Goal: Information Seeking & Learning: Learn about a topic

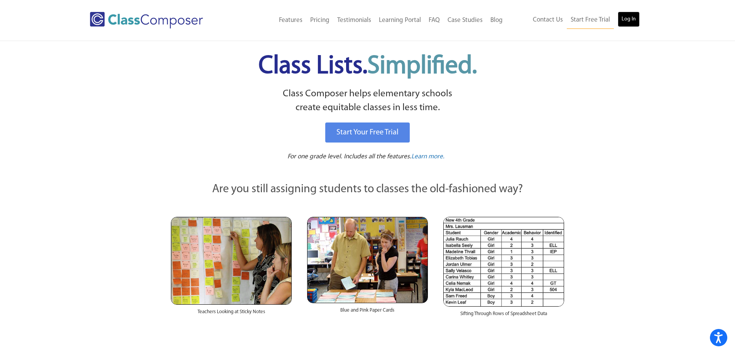
click at [636, 20] on link "Log In" at bounding box center [628, 19] width 22 height 15
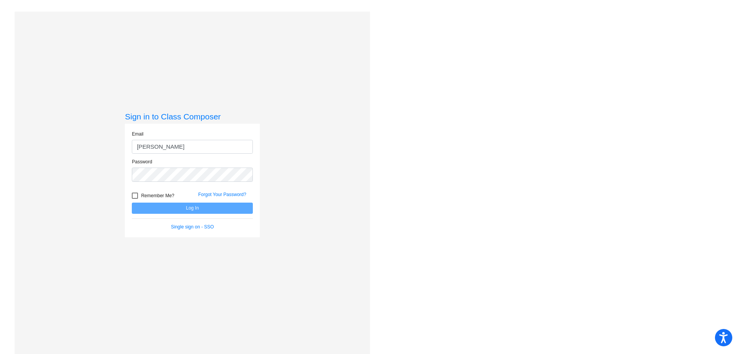
type input "[PERSON_NAME][EMAIL_ADDRESS][PERSON_NAME][DOMAIN_NAME]"
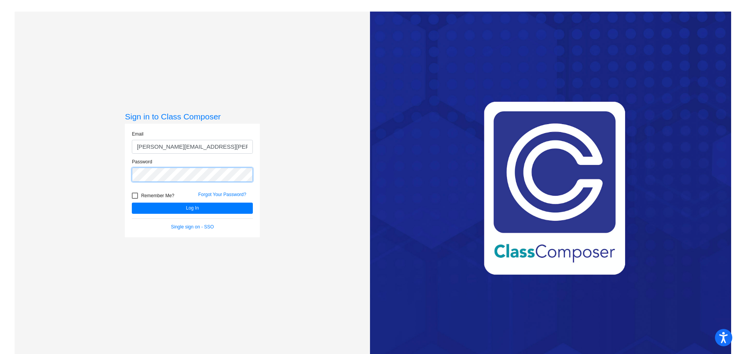
click at [132, 203] on button "Log In" at bounding box center [192, 208] width 121 height 11
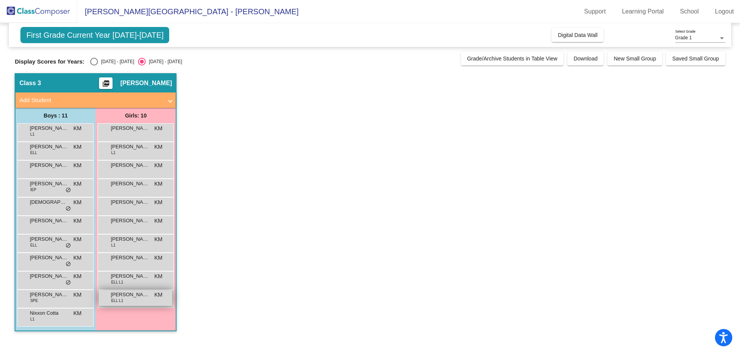
click at [147, 296] on span "Yareli Martinez-Rojas" at bounding box center [130, 295] width 39 height 8
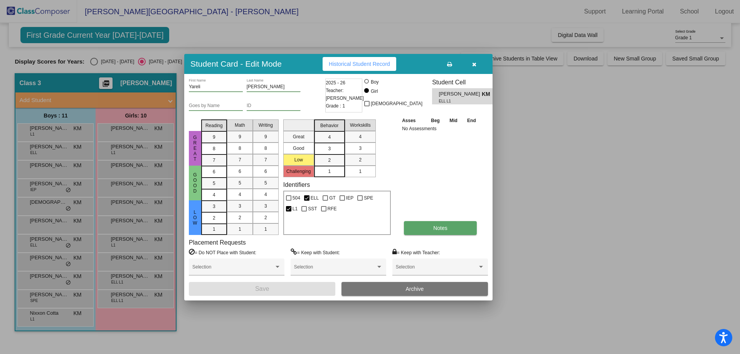
click at [432, 231] on button "Notes" at bounding box center [440, 228] width 73 height 14
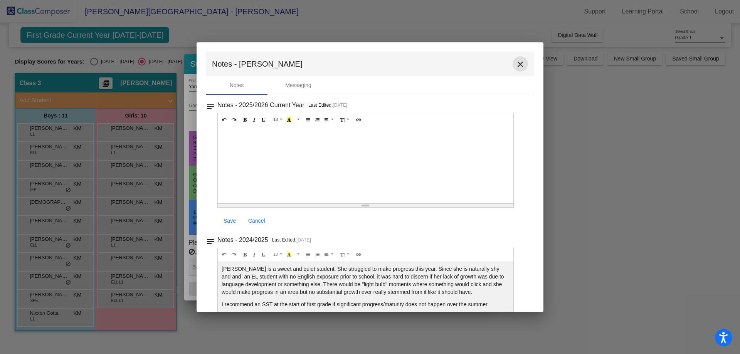
click at [513, 65] on button "close" at bounding box center [520, 63] width 15 height 15
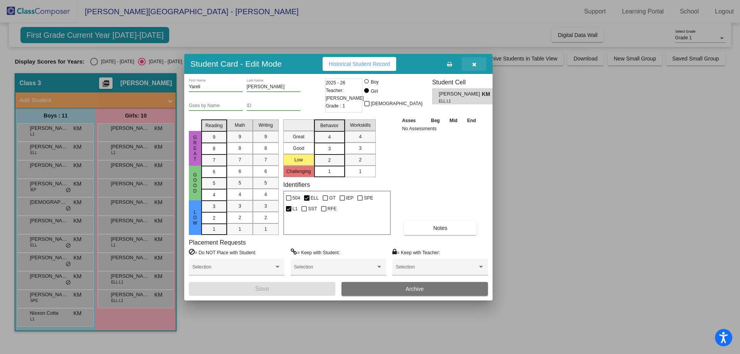
click at [481, 63] on button "button" at bounding box center [474, 64] width 25 height 14
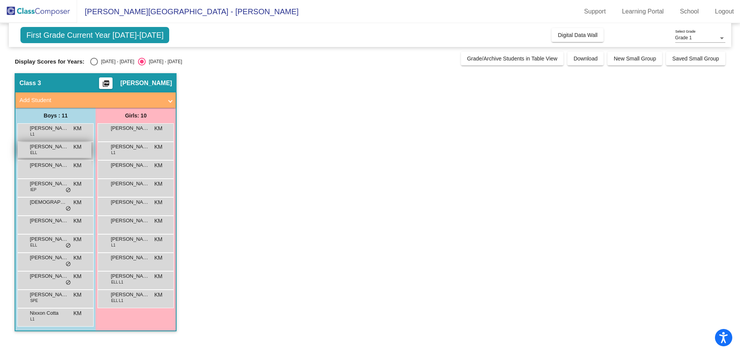
click at [70, 148] on div "Benjamin Ruiz Mendoza ELL KM lock do_not_disturb_alt" at bounding box center [55, 150] width 74 height 16
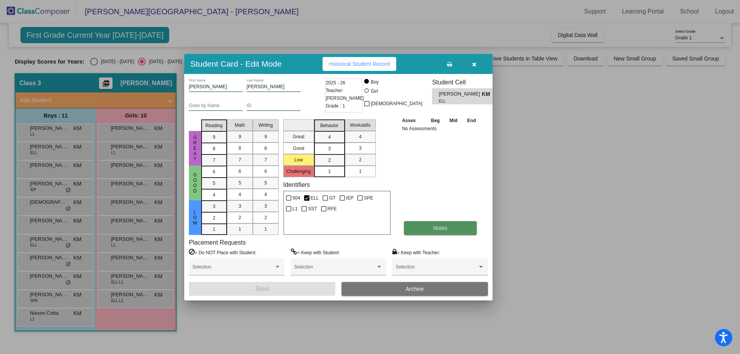
click at [432, 228] on button "Notes" at bounding box center [440, 228] width 73 height 14
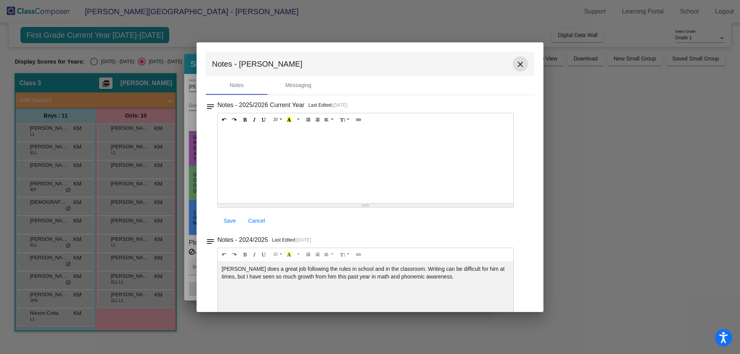
click at [517, 63] on mat-icon "close" at bounding box center [520, 64] width 9 height 9
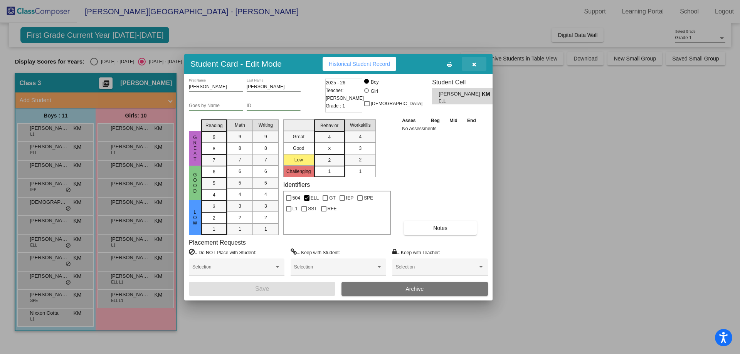
click at [480, 63] on button "button" at bounding box center [474, 64] width 25 height 14
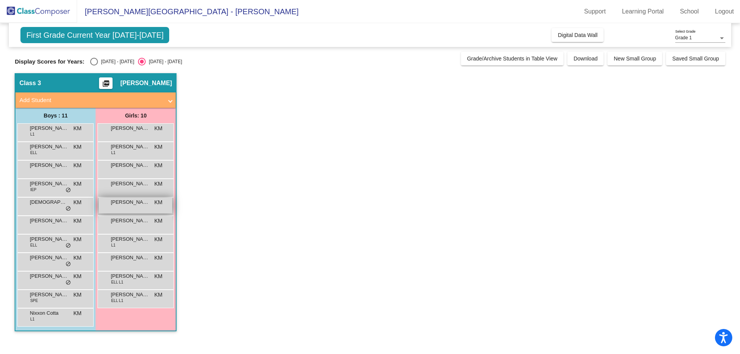
click at [145, 205] on span "Jocelynn DelRio-Sanguino" at bounding box center [130, 203] width 39 height 8
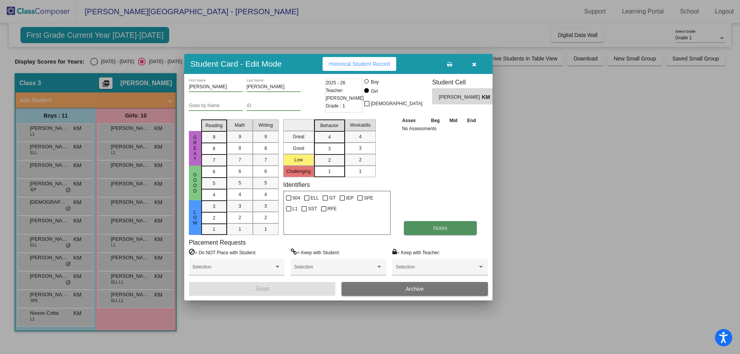
click at [427, 233] on button "Notes" at bounding box center [440, 228] width 73 height 14
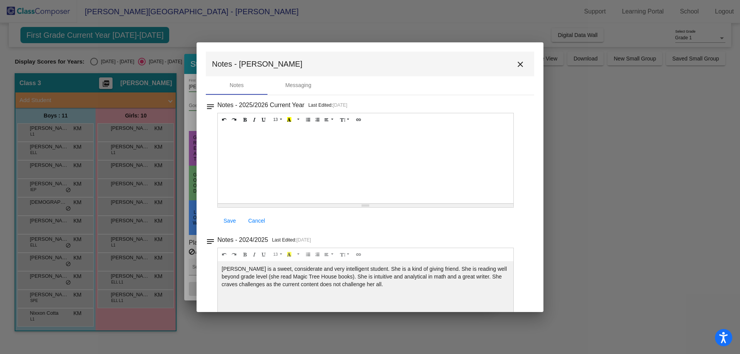
click at [468, 177] on div at bounding box center [366, 164] width 296 height 77
click at [521, 61] on mat-icon "close" at bounding box center [520, 64] width 9 height 9
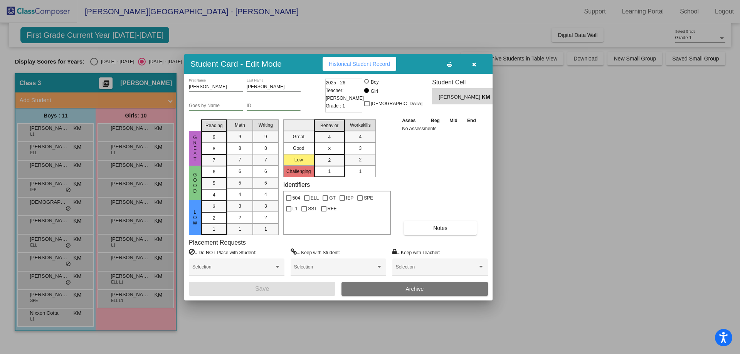
click at [59, 260] on div at bounding box center [370, 177] width 740 height 354
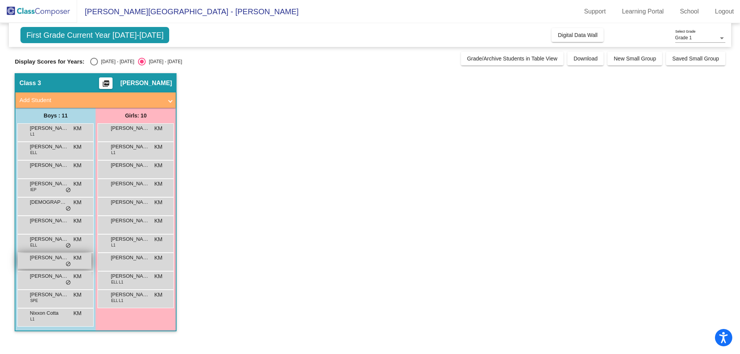
click at [81, 260] on span "KM" at bounding box center [77, 258] width 8 height 8
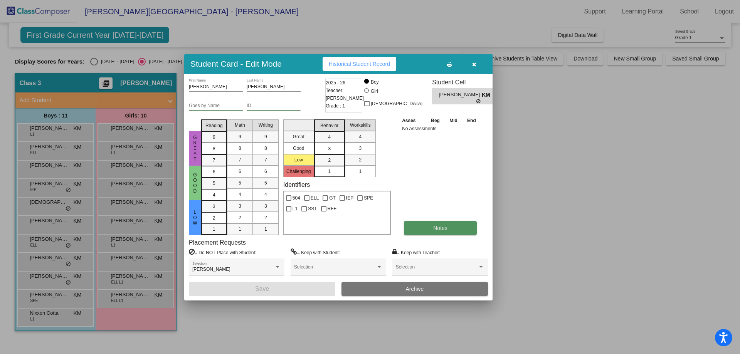
click at [429, 231] on button "Notes" at bounding box center [440, 228] width 73 height 14
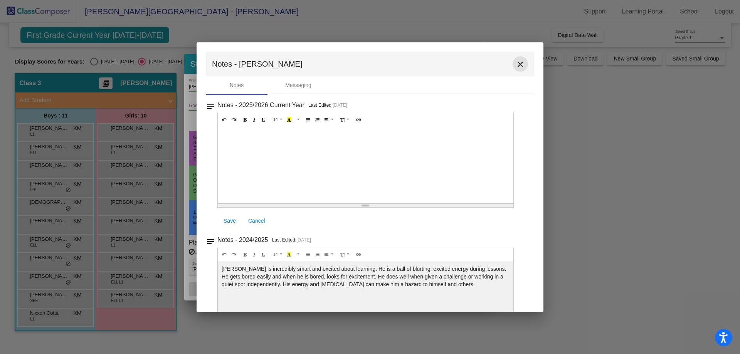
click at [521, 65] on mat-icon "close" at bounding box center [520, 64] width 9 height 9
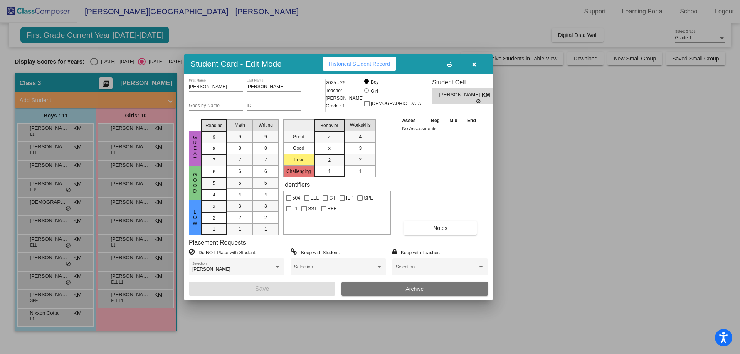
click at [141, 222] on div at bounding box center [370, 177] width 740 height 354
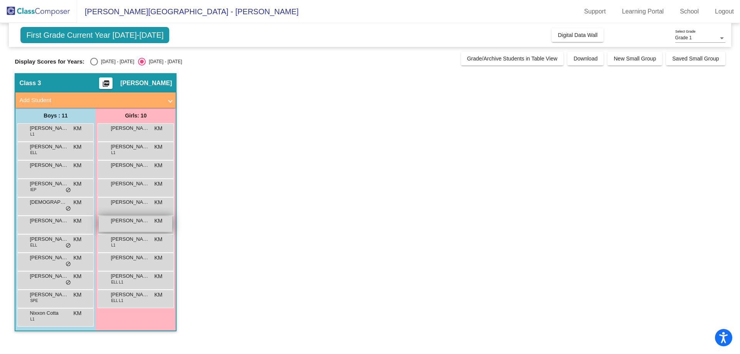
click at [145, 224] on span "Mayloni Camacho Jimenez" at bounding box center [130, 221] width 39 height 8
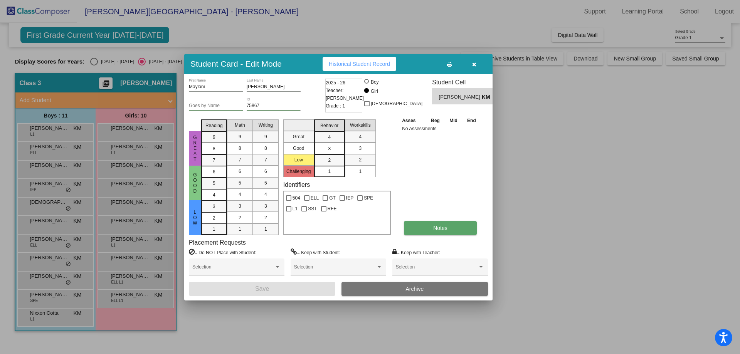
click at [423, 226] on button "Notes" at bounding box center [440, 228] width 73 height 14
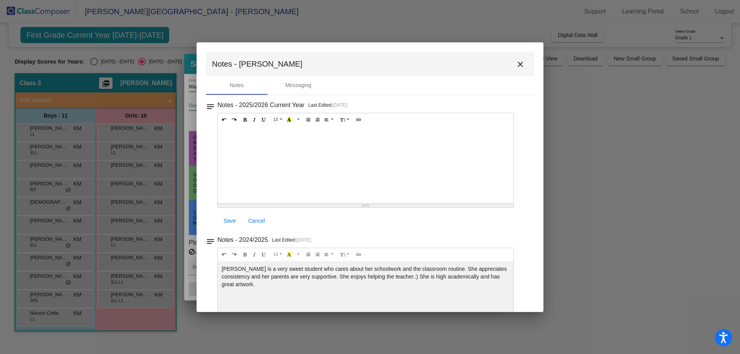
click at [522, 66] on button "close" at bounding box center [520, 63] width 15 height 15
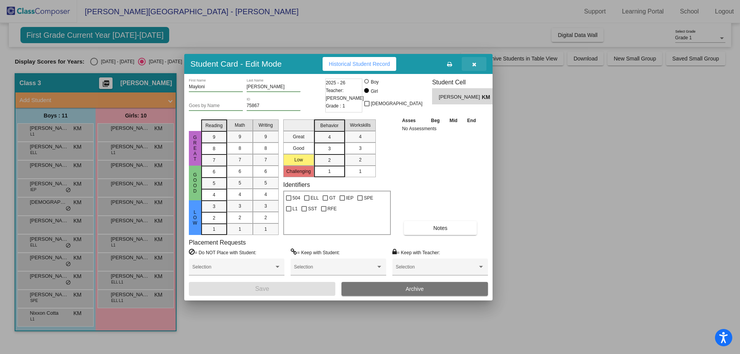
click at [475, 60] on button "button" at bounding box center [474, 64] width 25 height 14
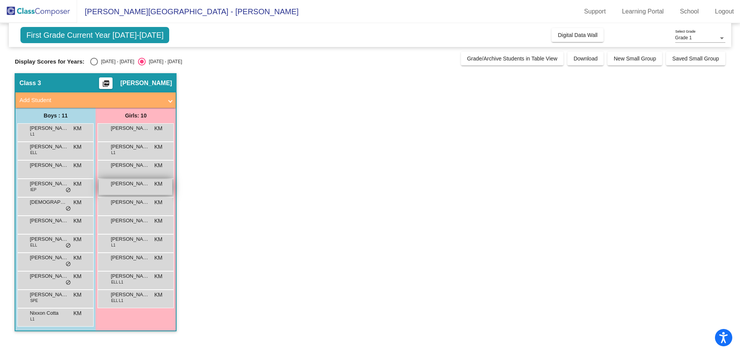
click at [143, 186] on span "Jayleen Sanguino" at bounding box center [130, 184] width 39 height 8
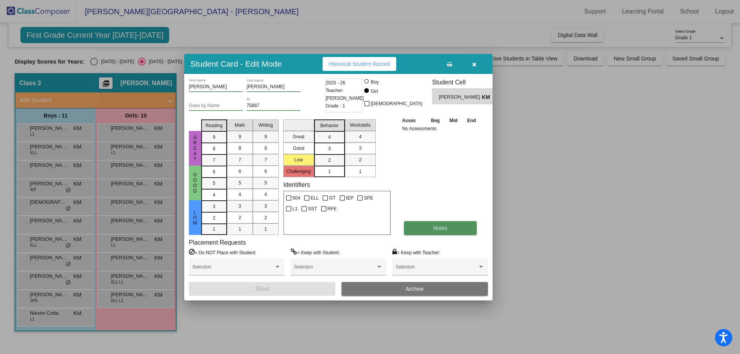
click at [425, 233] on button "Notes" at bounding box center [440, 228] width 73 height 14
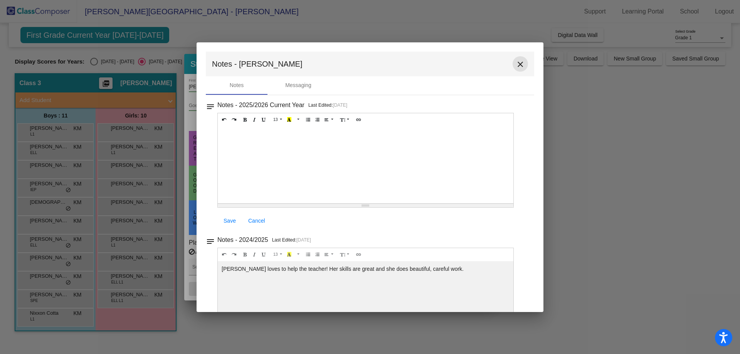
click at [522, 64] on button "close" at bounding box center [520, 63] width 15 height 15
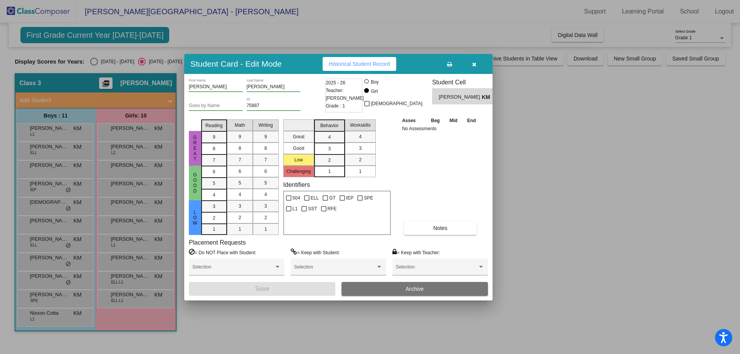
click at [64, 223] on div at bounding box center [370, 177] width 740 height 354
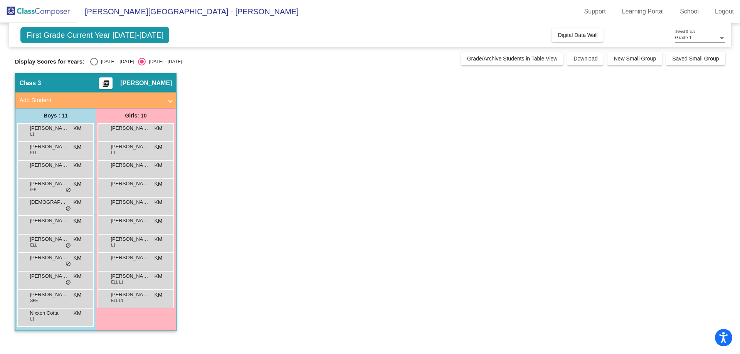
click at [64, 223] on span "Emiliano Solis" at bounding box center [49, 221] width 39 height 8
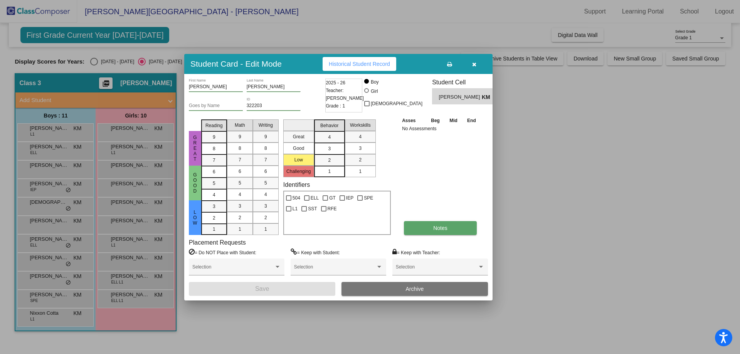
click at [424, 233] on button "Notes" at bounding box center [440, 228] width 73 height 14
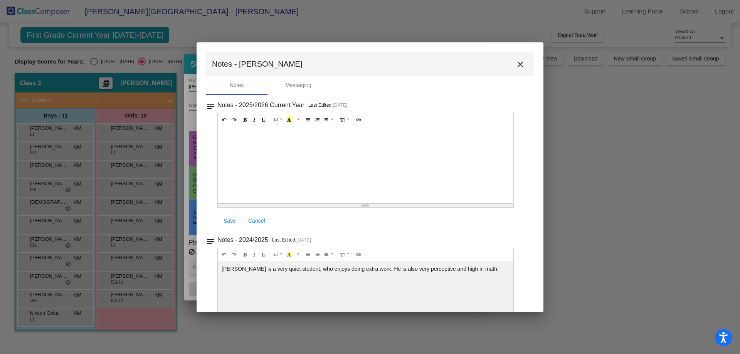
click at [519, 60] on mat-icon "close" at bounding box center [520, 64] width 9 height 9
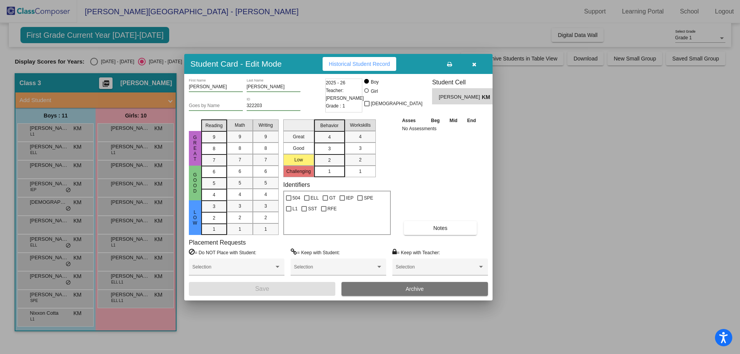
click at [139, 222] on div at bounding box center [370, 177] width 740 height 354
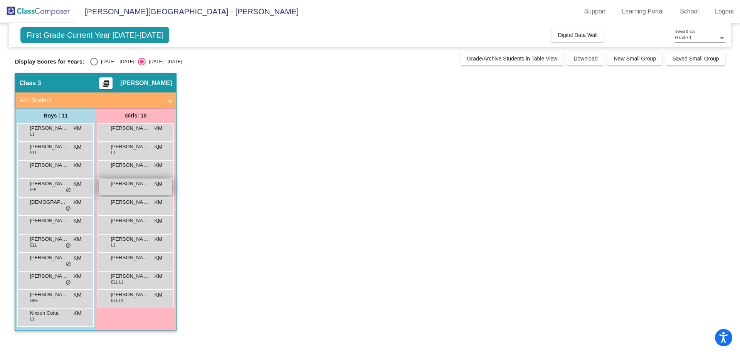
click at [158, 184] on span "KM" at bounding box center [158, 184] width 8 height 8
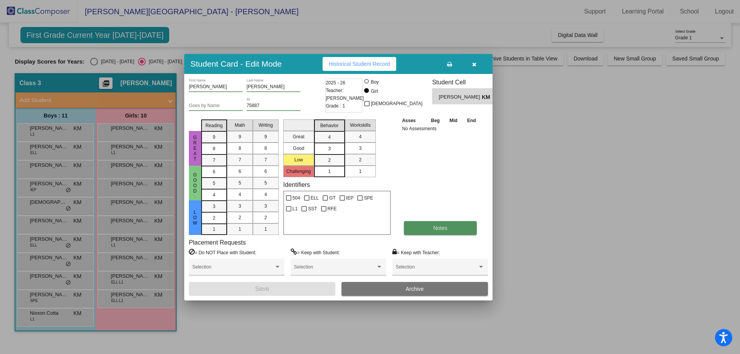
click at [430, 227] on button "Notes" at bounding box center [440, 228] width 73 height 14
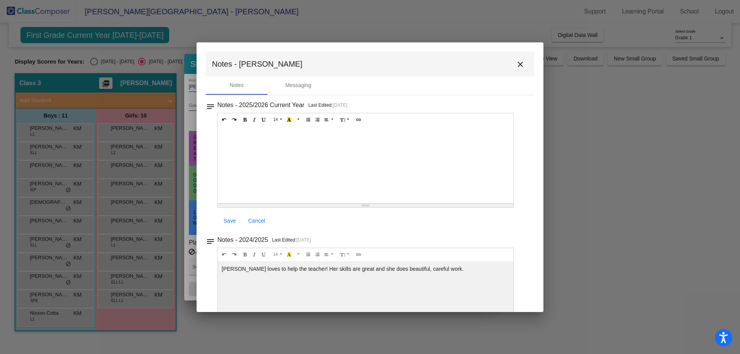
click at [516, 68] on mat-icon "close" at bounding box center [520, 64] width 9 height 9
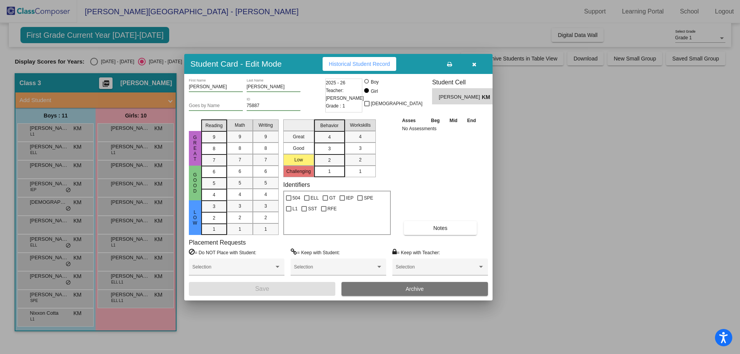
click at [73, 148] on div at bounding box center [370, 177] width 740 height 354
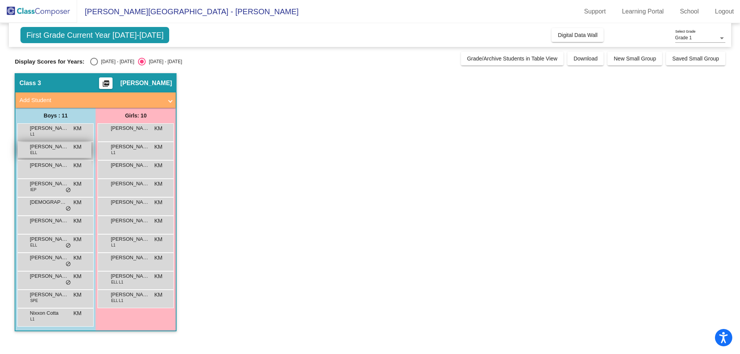
click at [74, 148] on span "KM" at bounding box center [77, 147] width 8 height 8
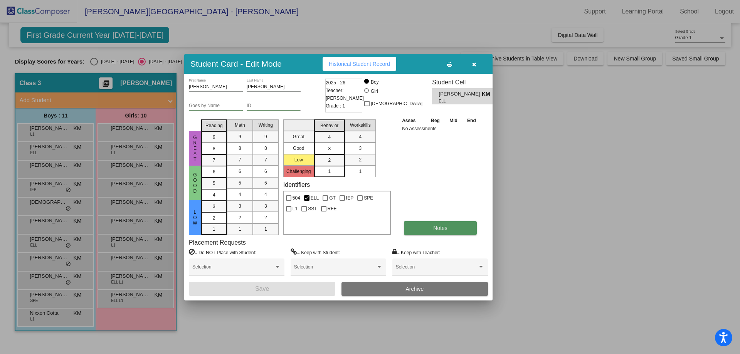
click at [435, 228] on span "Notes" at bounding box center [440, 228] width 14 height 6
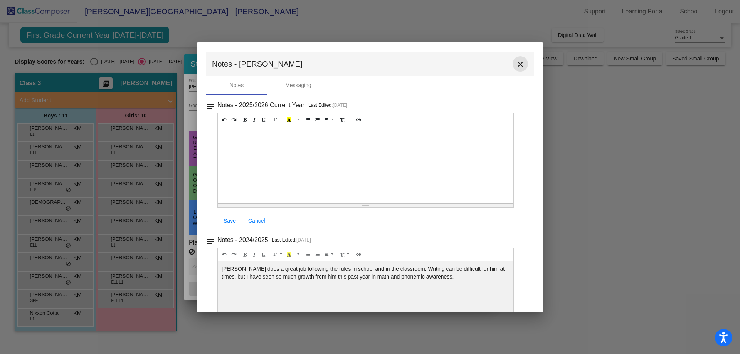
click at [516, 62] on mat-icon "close" at bounding box center [520, 64] width 9 height 9
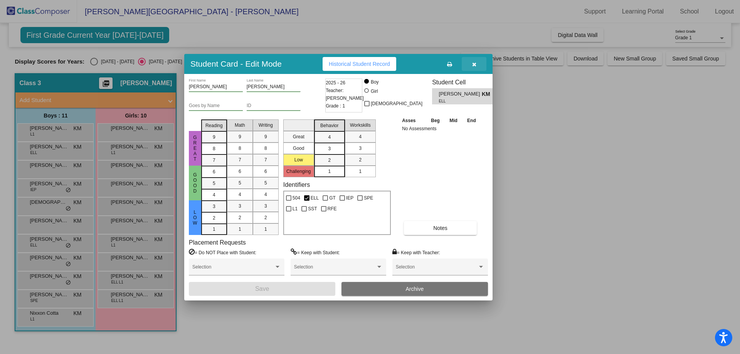
click at [476, 59] on button "button" at bounding box center [474, 64] width 25 height 14
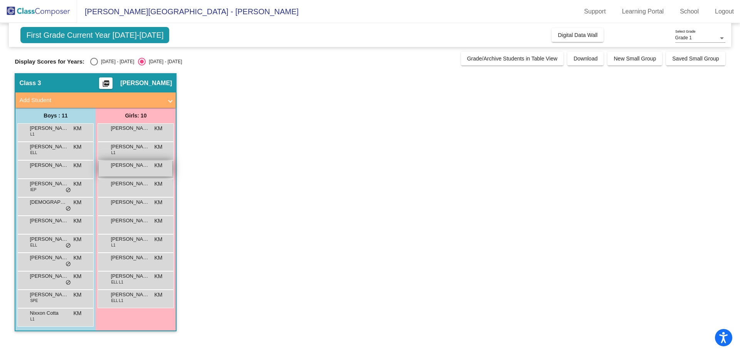
click at [125, 167] on span "Ella Rudd" at bounding box center [130, 166] width 39 height 8
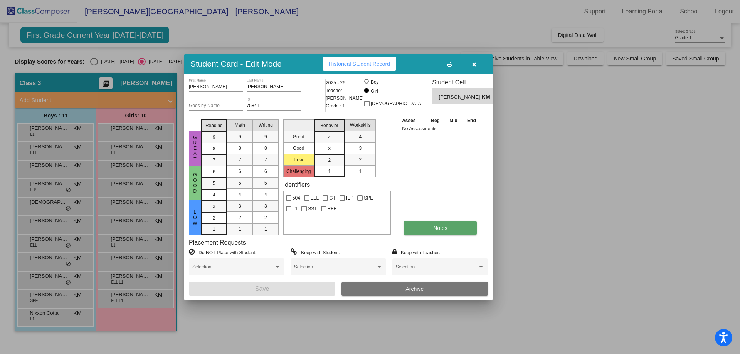
click at [433, 227] on span "Notes" at bounding box center [440, 228] width 14 height 6
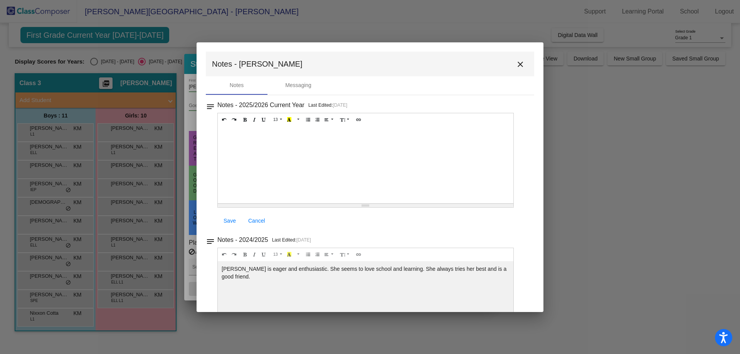
click at [111, 147] on div at bounding box center [370, 177] width 740 height 354
click at [115, 150] on div at bounding box center [370, 177] width 740 height 354
click at [516, 65] on mat-icon "close" at bounding box center [520, 64] width 9 height 9
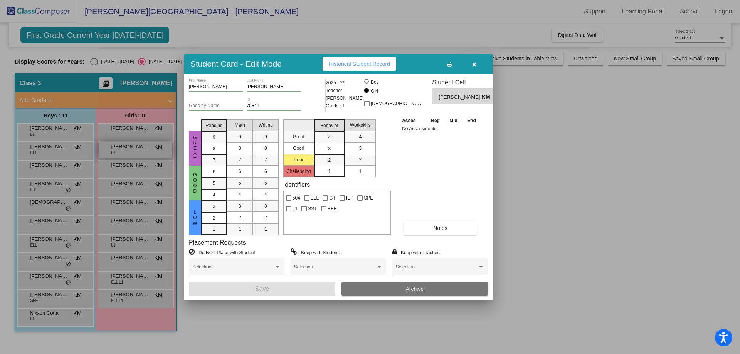
click at [140, 146] on div at bounding box center [370, 177] width 740 height 354
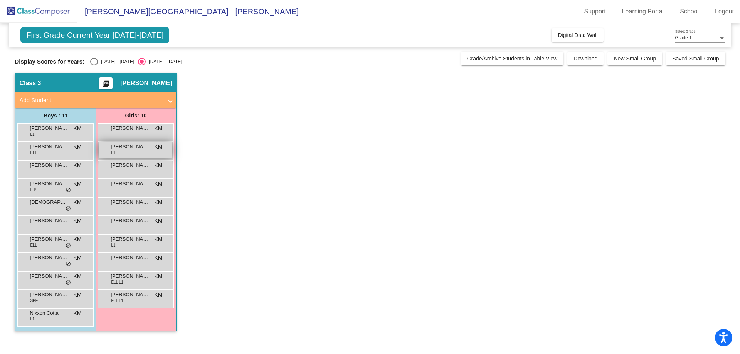
click at [130, 148] on span "Angelula Anjill" at bounding box center [130, 147] width 39 height 8
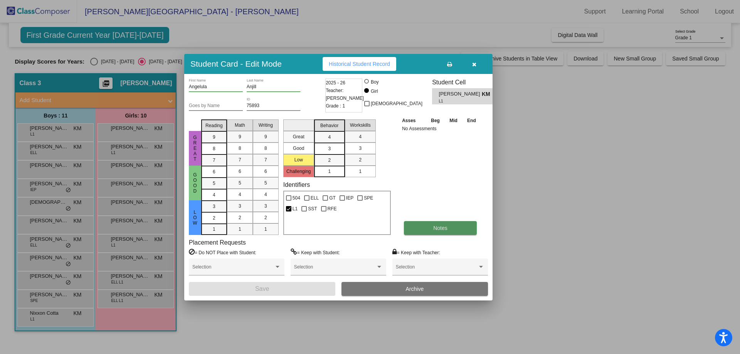
click at [453, 230] on button "Notes" at bounding box center [440, 228] width 73 height 14
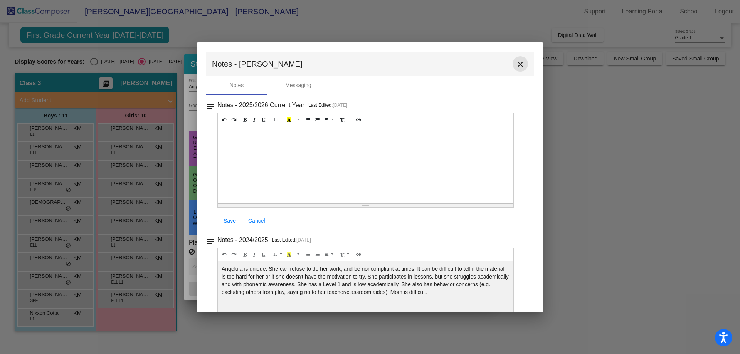
click at [516, 64] on mat-icon "close" at bounding box center [520, 64] width 9 height 9
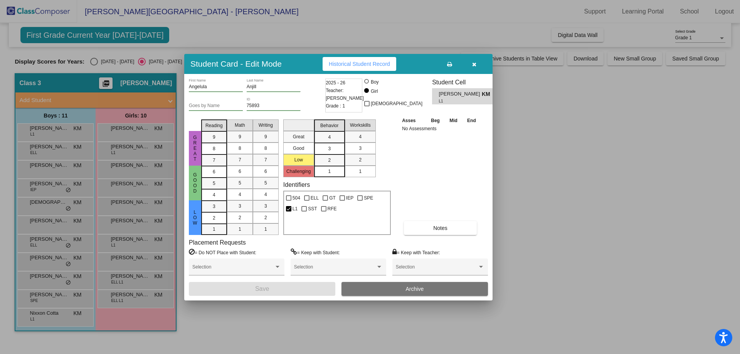
click at [63, 169] on div at bounding box center [370, 177] width 740 height 354
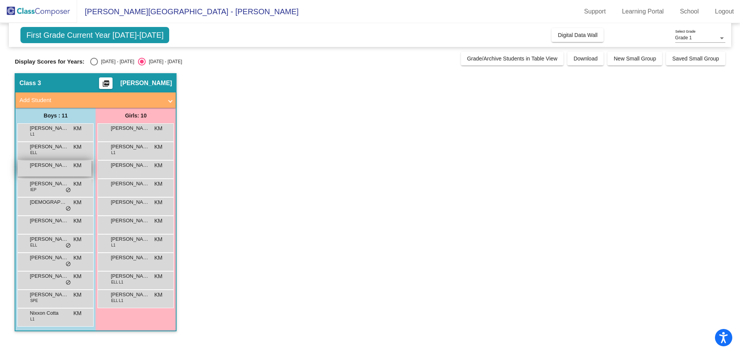
click at [65, 169] on span "Carlos Ojeda" at bounding box center [49, 166] width 39 height 8
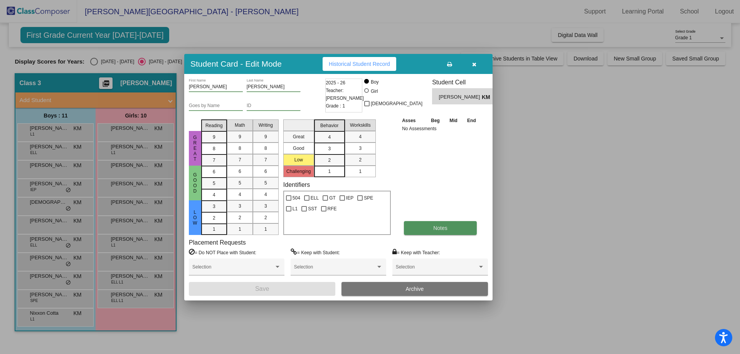
click at [435, 229] on span "Notes" at bounding box center [440, 228] width 14 height 6
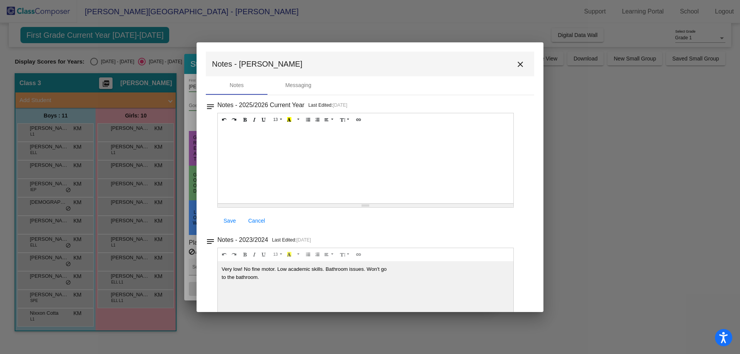
click at [529, 207] on div "notes Notes - 2025/2026 Current Year Last Edited: 8/11/25 13 8 9 10 11 12 14 18…" at bounding box center [370, 165] width 329 height 130
click at [78, 259] on div at bounding box center [370, 177] width 740 height 354
drag, startPoint x: 516, startPoint y: 61, endPoint x: 507, endPoint y: 66, distance: 10.0
click at [516, 63] on mat-icon "close" at bounding box center [520, 64] width 9 height 9
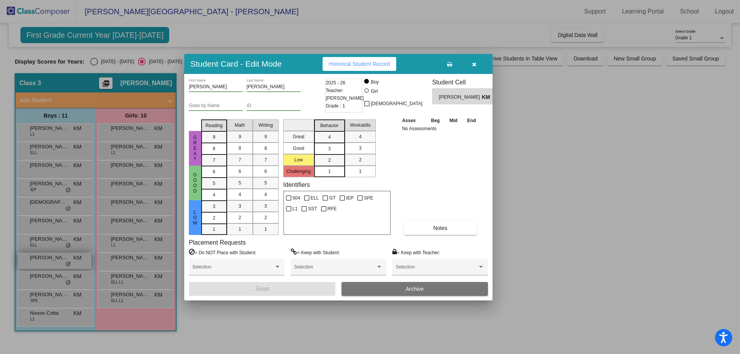
click at [39, 261] on div at bounding box center [370, 177] width 740 height 354
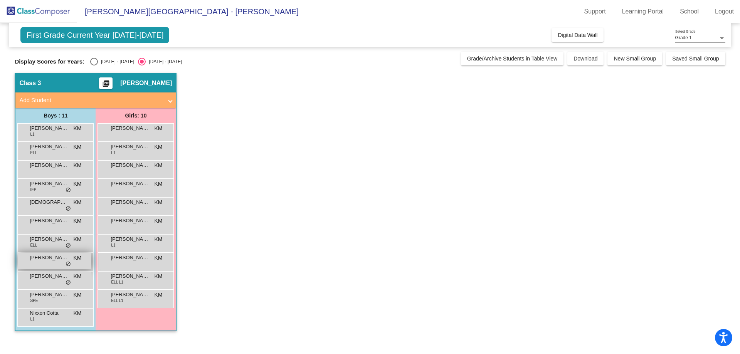
click at [47, 259] on span "James Hernandez" at bounding box center [49, 258] width 39 height 8
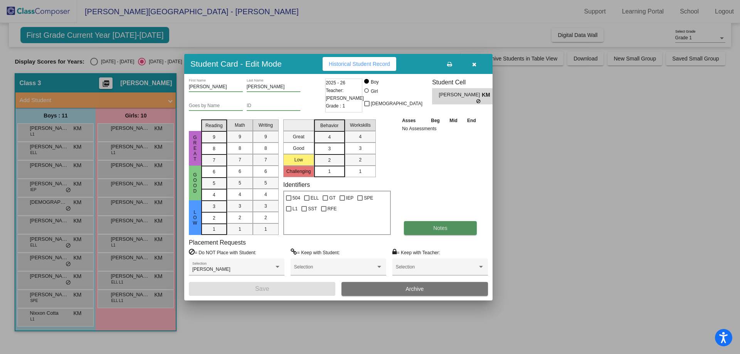
click at [428, 232] on button "Notes" at bounding box center [440, 228] width 73 height 14
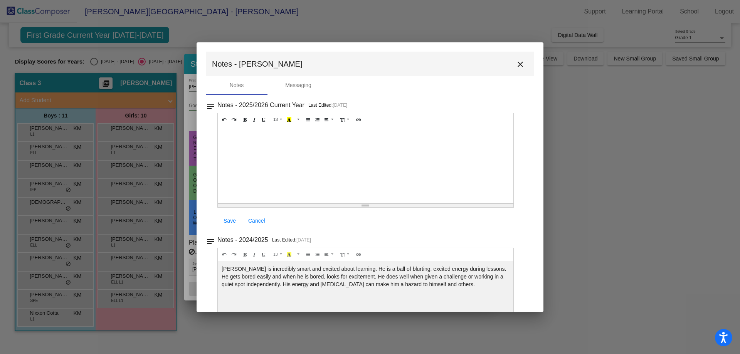
drag, startPoint x: 635, startPoint y: 187, endPoint x: 620, endPoint y: 193, distance: 15.9
click at [635, 187] on div at bounding box center [370, 177] width 740 height 354
click at [141, 295] on div at bounding box center [370, 177] width 740 height 354
drag, startPoint x: 141, startPoint y: 295, endPoint x: 462, endPoint y: 118, distance: 366.2
click at [141, 293] on div at bounding box center [370, 177] width 740 height 354
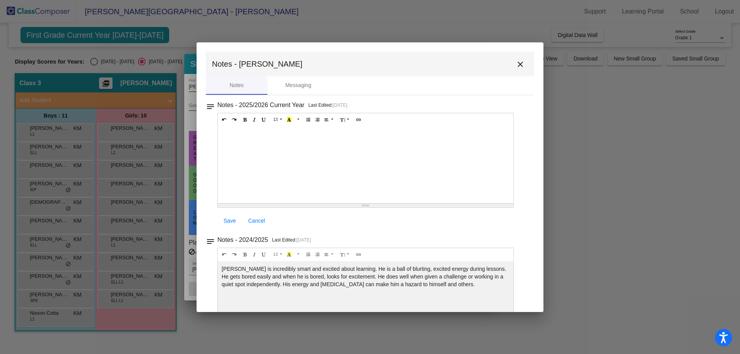
click at [522, 65] on button "close" at bounding box center [520, 63] width 15 height 15
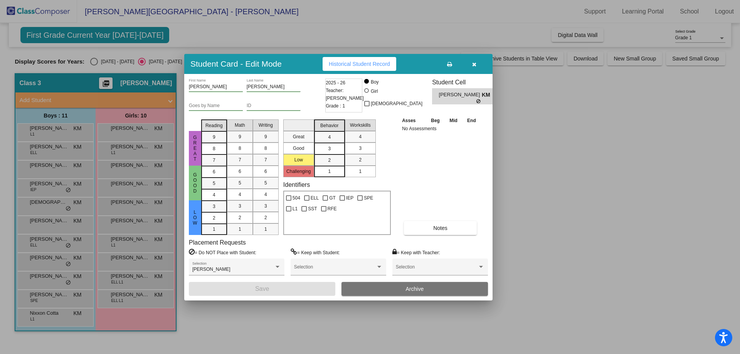
click at [153, 299] on div at bounding box center [370, 177] width 740 height 354
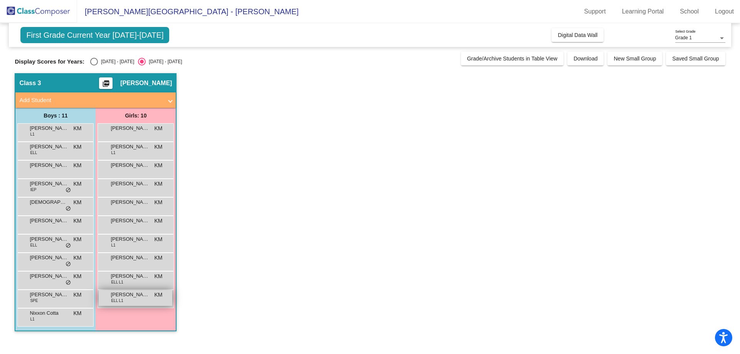
click at [147, 298] on span "Yareli Martinez-Rojas" at bounding box center [130, 295] width 39 height 8
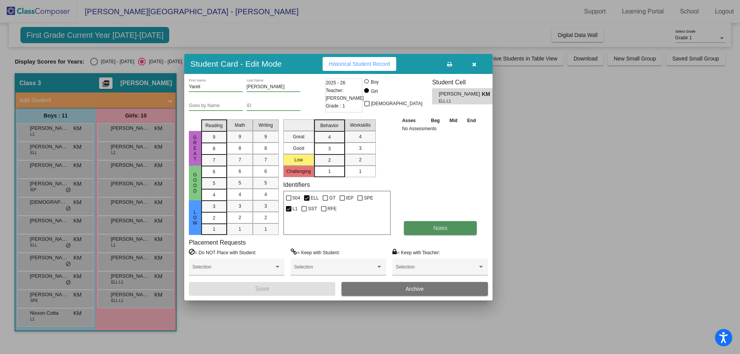
click at [438, 229] on span "Notes" at bounding box center [440, 228] width 14 height 6
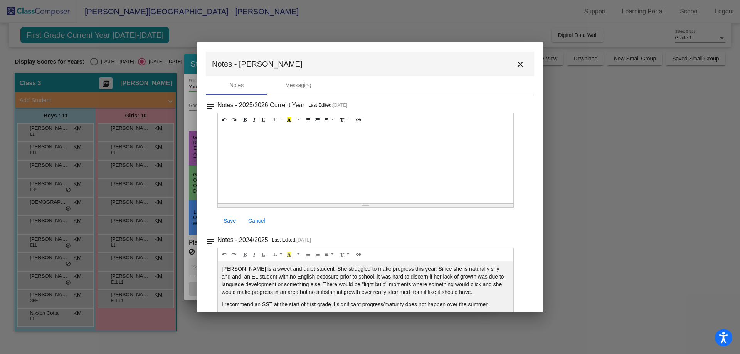
drag, startPoint x: 641, startPoint y: 172, endPoint x: 636, endPoint y: 174, distance: 5.7
click at [640, 173] on div at bounding box center [370, 177] width 740 height 354
click at [517, 63] on mat-icon "close" at bounding box center [520, 64] width 9 height 9
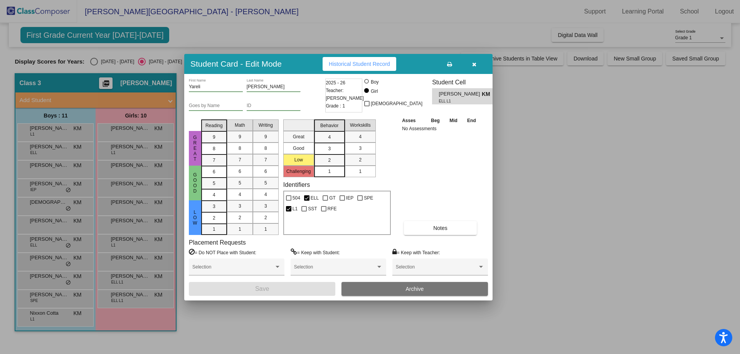
click at [148, 184] on div at bounding box center [370, 177] width 740 height 354
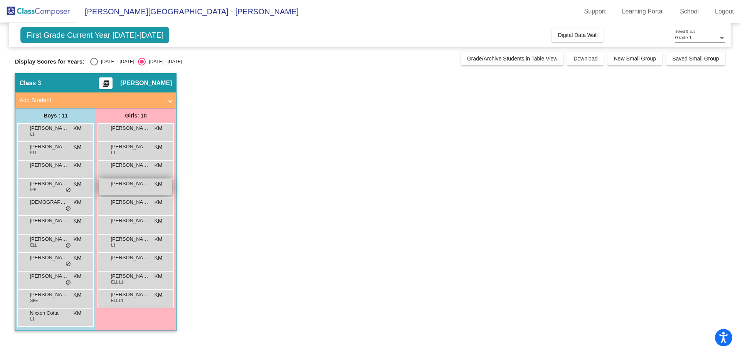
click at [139, 185] on span "Jayleen Sanguino" at bounding box center [130, 184] width 39 height 8
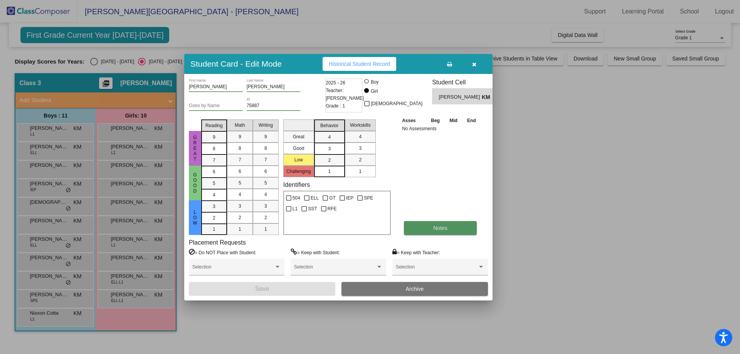
click at [446, 230] on span "Notes" at bounding box center [440, 228] width 14 height 6
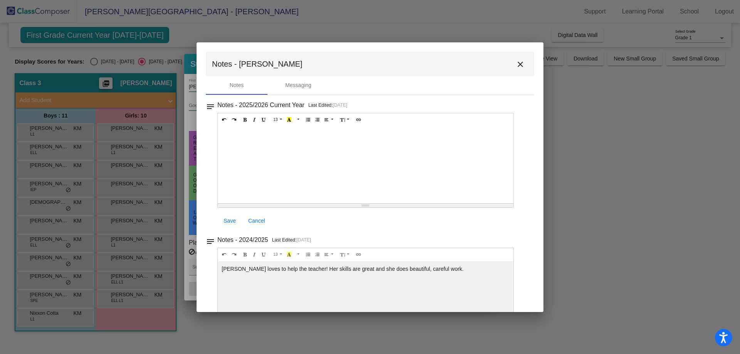
click at [595, 215] on div at bounding box center [370, 177] width 740 height 354
click at [74, 149] on div at bounding box center [370, 177] width 740 height 354
click at [516, 66] on mat-icon "close" at bounding box center [520, 64] width 9 height 9
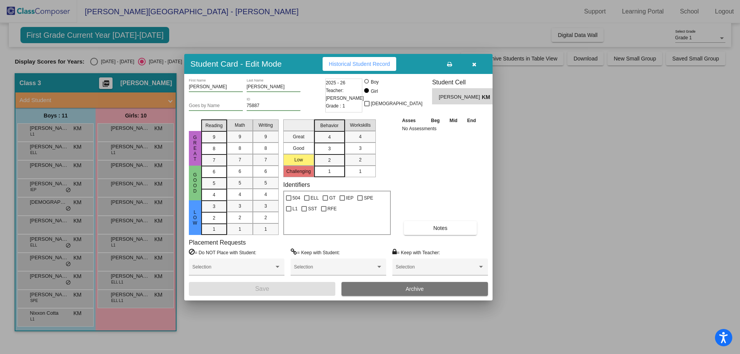
click at [46, 146] on div at bounding box center [370, 177] width 740 height 354
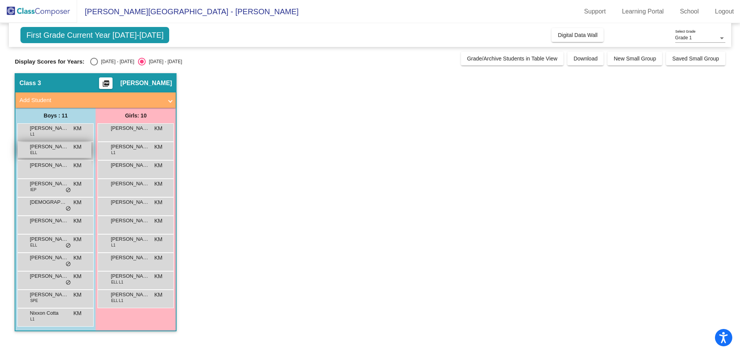
click at [48, 150] on span "Benjamin Ruiz Mendoza" at bounding box center [49, 147] width 39 height 8
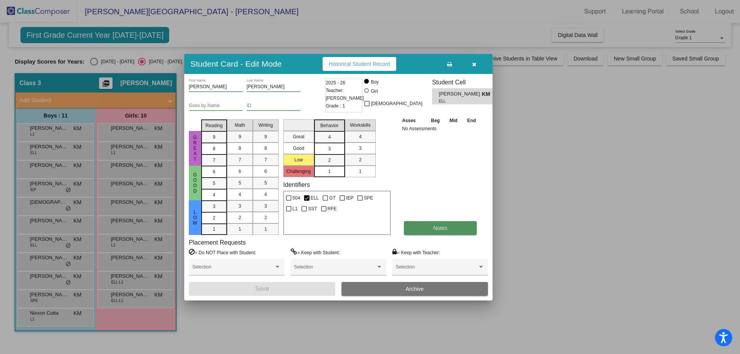
click at [428, 226] on button "Notes" at bounding box center [440, 228] width 73 height 14
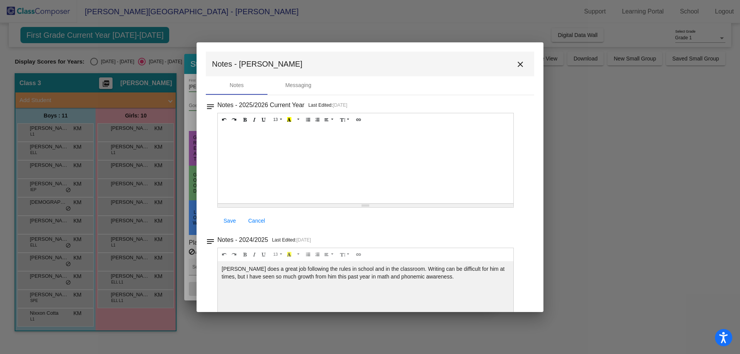
click at [519, 66] on mat-icon "close" at bounding box center [520, 64] width 9 height 9
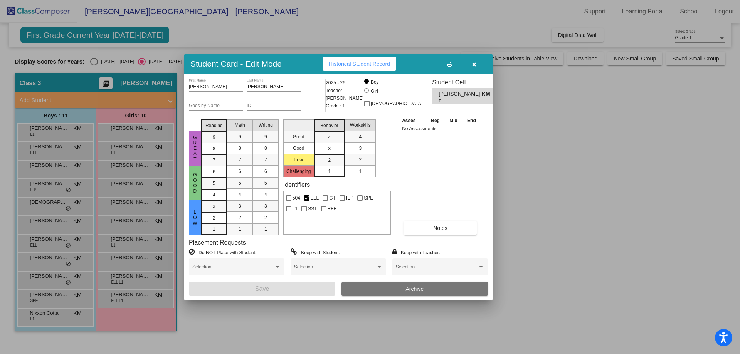
click at [543, 190] on div at bounding box center [370, 177] width 740 height 354
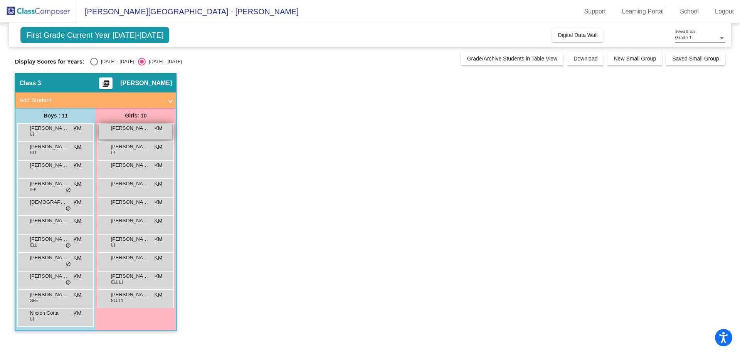
click at [124, 136] on div "Alina Salas KM lock do_not_disturb_alt" at bounding box center [136, 132] width 74 height 16
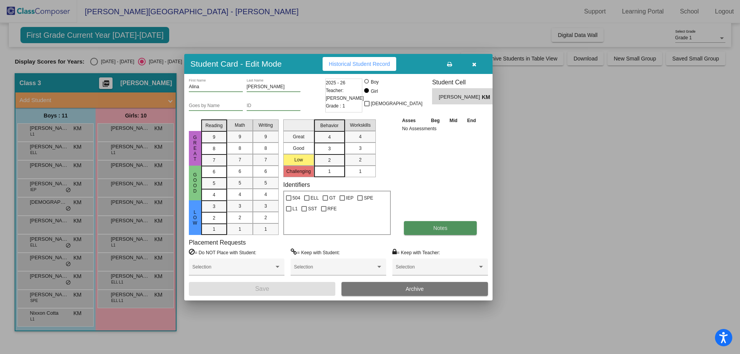
click at [437, 227] on span "Notes" at bounding box center [440, 228] width 14 height 6
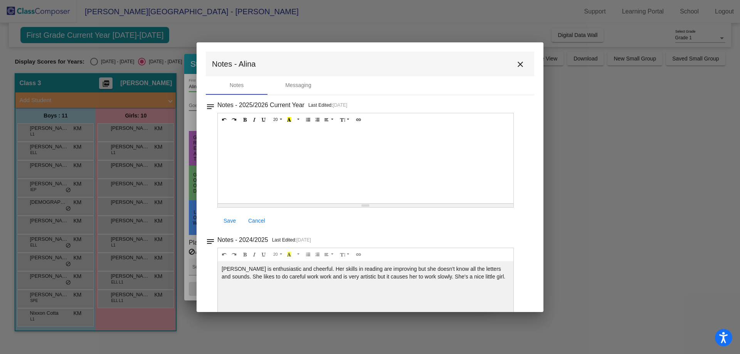
click at [516, 66] on mat-icon "close" at bounding box center [520, 64] width 9 height 9
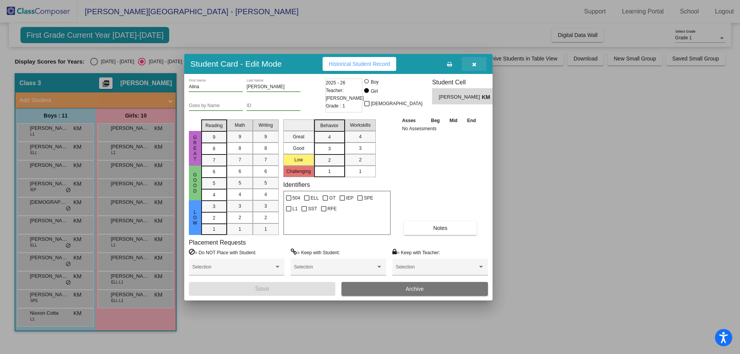
drag, startPoint x: 473, startPoint y: 62, endPoint x: 456, endPoint y: 69, distance: 18.7
click at [474, 64] on icon "button" at bounding box center [474, 64] width 4 height 5
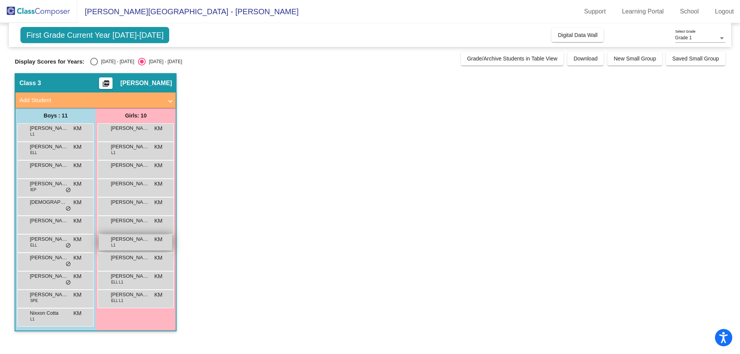
click at [148, 237] on span "Olivia Poolaw Garcia" at bounding box center [130, 240] width 39 height 8
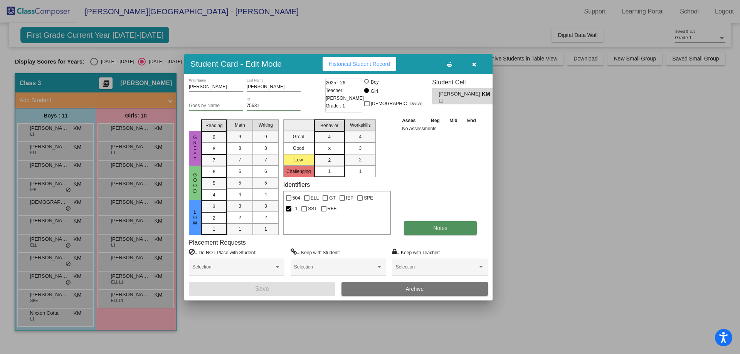
click at [429, 225] on button "Notes" at bounding box center [440, 228] width 73 height 14
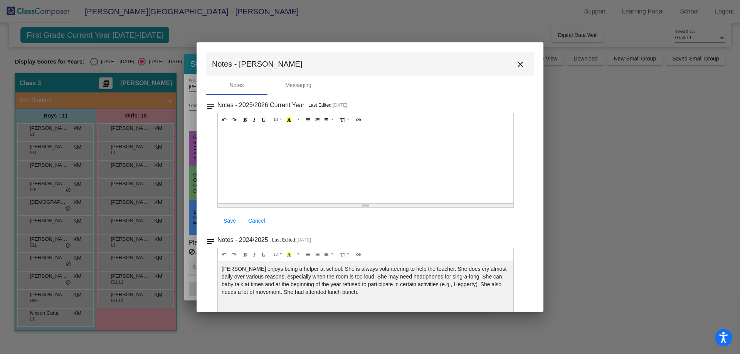
click at [521, 66] on mat-icon "close" at bounding box center [520, 64] width 9 height 9
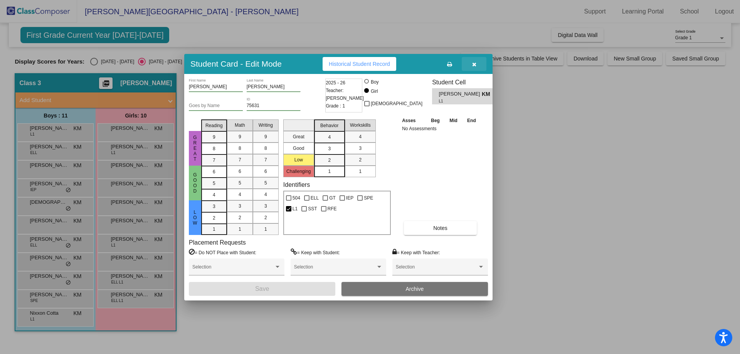
click at [476, 64] on icon "button" at bounding box center [474, 64] width 4 height 5
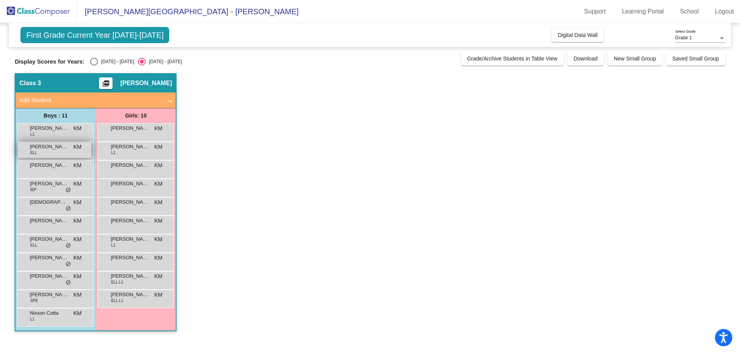
click at [66, 150] on span "Benjamin Ruiz Mendoza" at bounding box center [49, 147] width 39 height 8
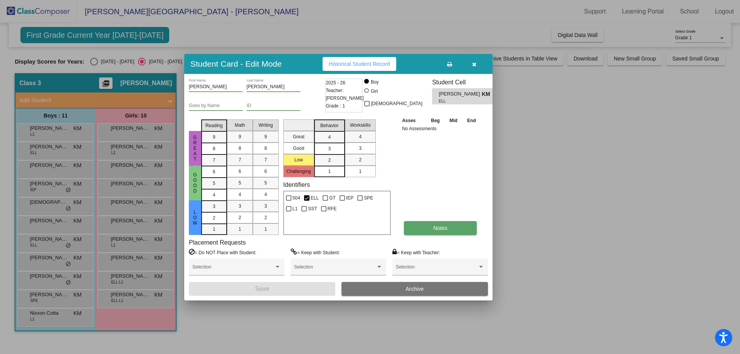
click at [425, 230] on button "Notes" at bounding box center [440, 228] width 73 height 14
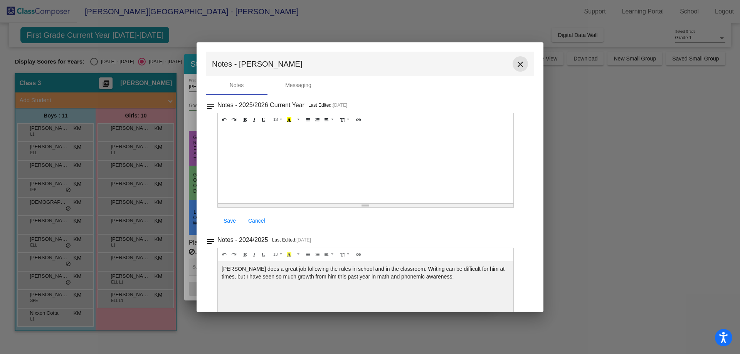
click at [516, 62] on mat-icon "close" at bounding box center [520, 64] width 9 height 9
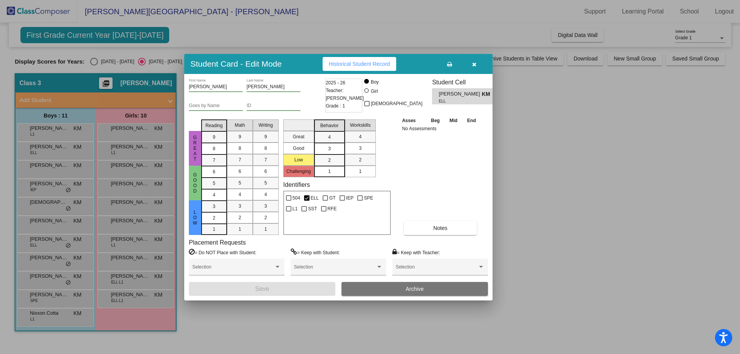
click at [120, 201] on div at bounding box center [370, 177] width 740 height 354
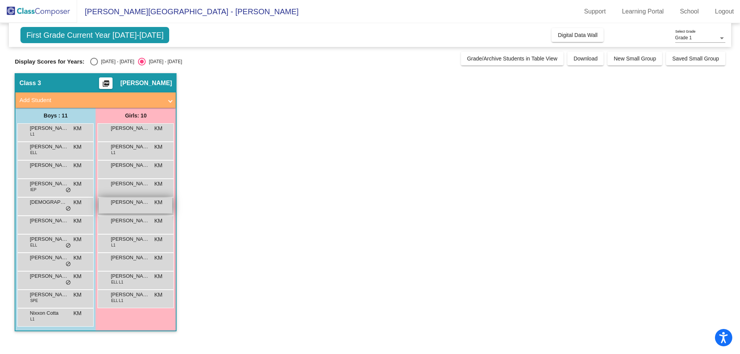
click at [150, 210] on div "Jocelynn DelRio-Sanguino KM lock do_not_disturb_alt" at bounding box center [136, 206] width 74 height 16
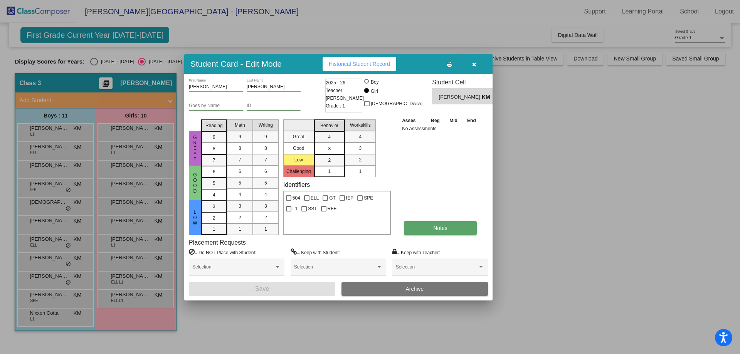
click at [442, 227] on span "Notes" at bounding box center [440, 228] width 14 height 6
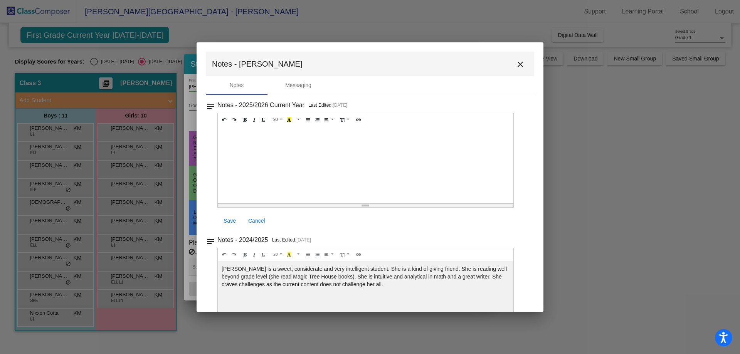
click at [521, 63] on mat-icon "close" at bounding box center [520, 64] width 9 height 9
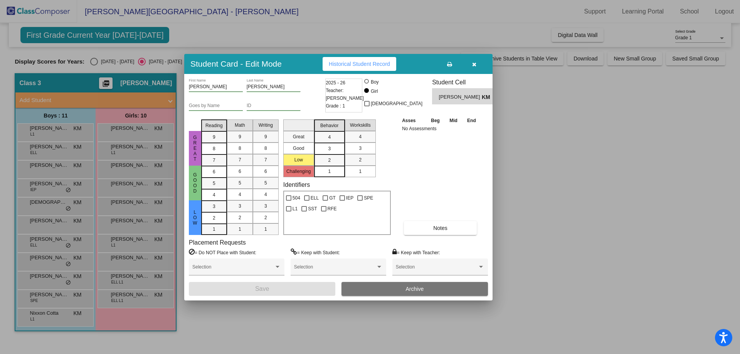
click at [654, 149] on div at bounding box center [370, 177] width 740 height 354
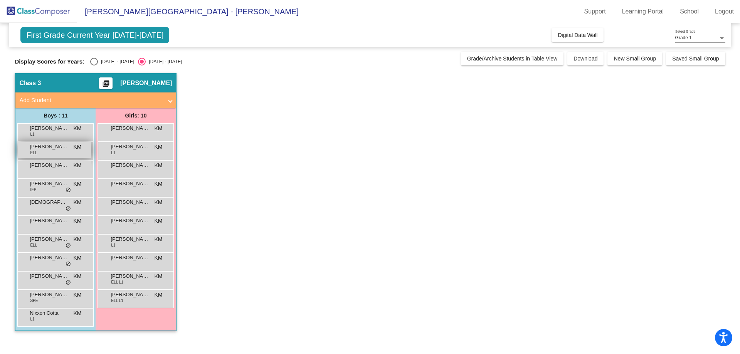
click at [55, 149] on span "Benjamin Ruiz Mendoza" at bounding box center [49, 147] width 39 height 8
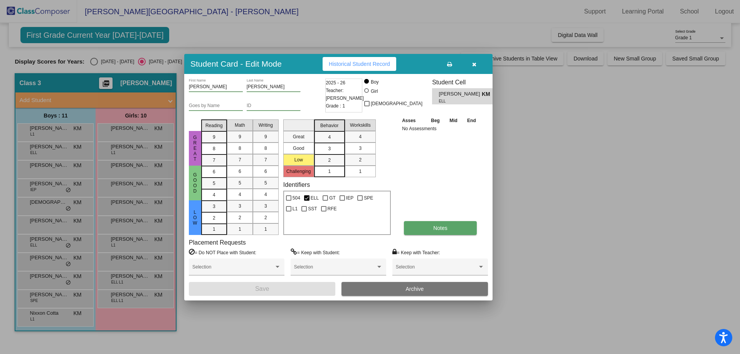
click at [436, 228] on span "Notes" at bounding box center [440, 228] width 14 height 6
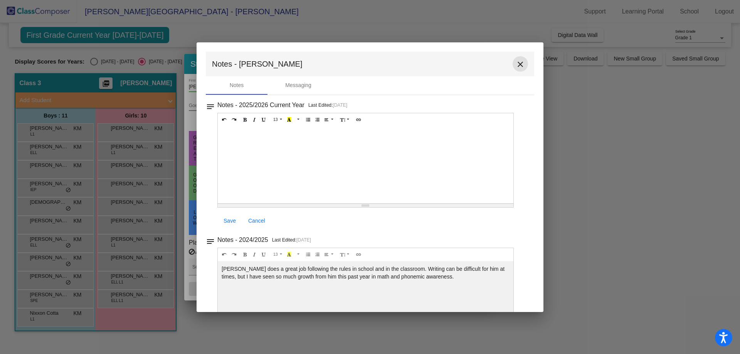
click at [516, 62] on mat-icon "close" at bounding box center [520, 64] width 9 height 9
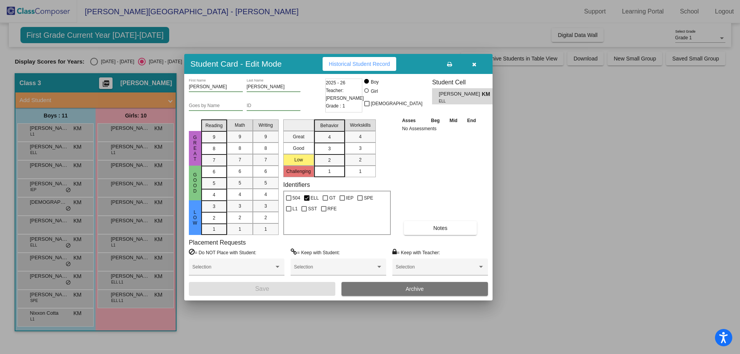
click at [563, 35] on div at bounding box center [370, 177] width 740 height 354
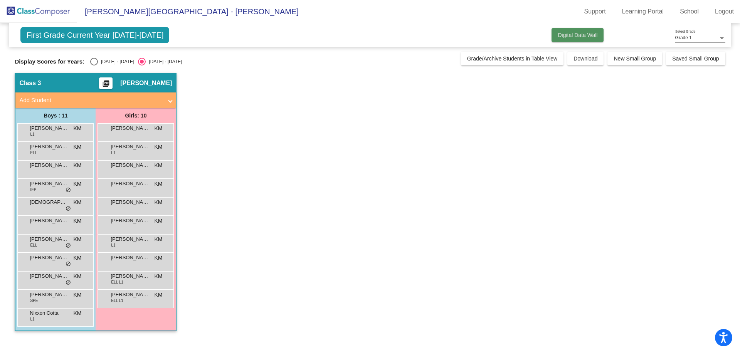
click at [568, 34] on span "Digital Data Wall" at bounding box center [578, 35] width 40 height 6
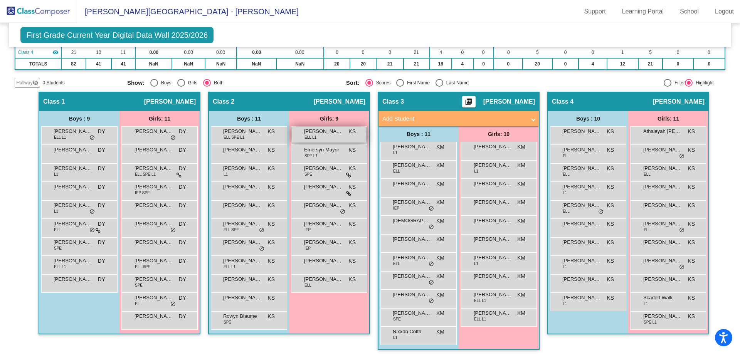
scroll to position [110, 0]
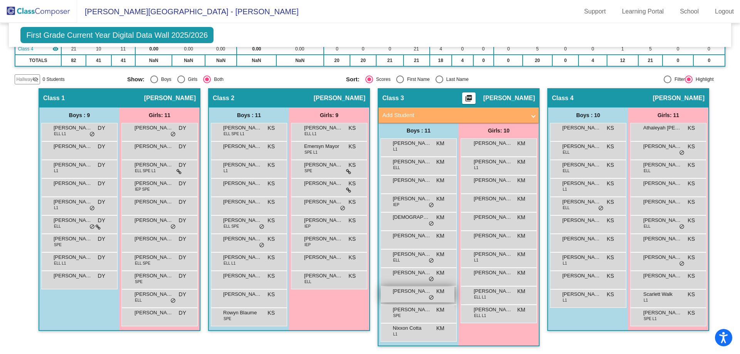
click at [411, 296] on div "Jayden Davis KM lock do_not_disturb_alt" at bounding box center [418, 295] width 74 height 16
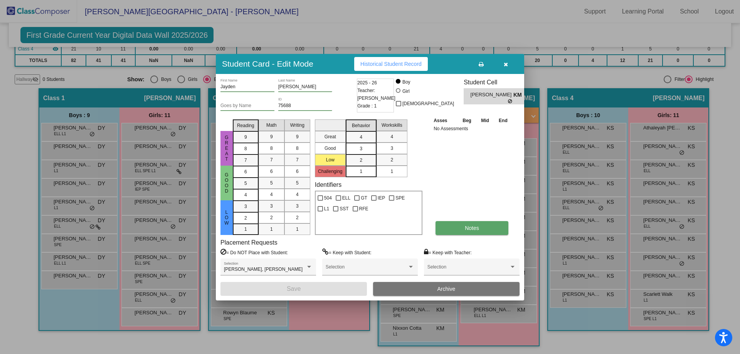
click at [488, 226] on button "Notes" at bounding box center [472, 228] width 73 height 14
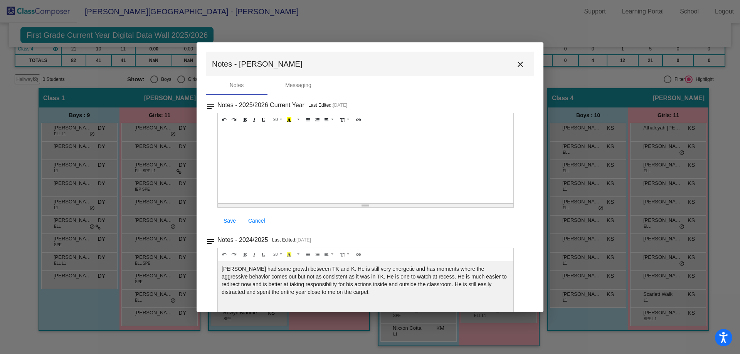
click at [517, 65] on mat-icon "close" at bounding box center [520, 64] width 9 height 9
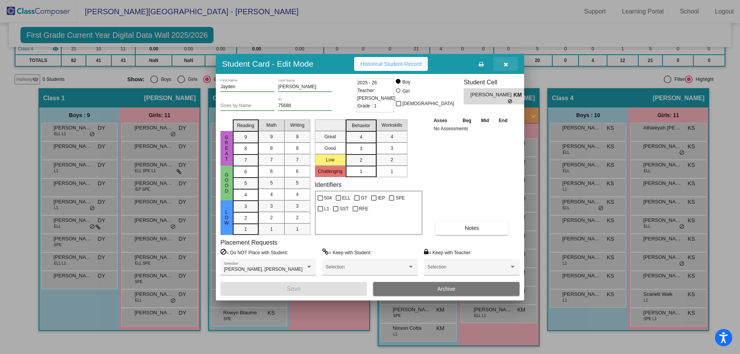
click at [507, 64] on icon "button" at bounding box center [506, 64] width 4 height 5
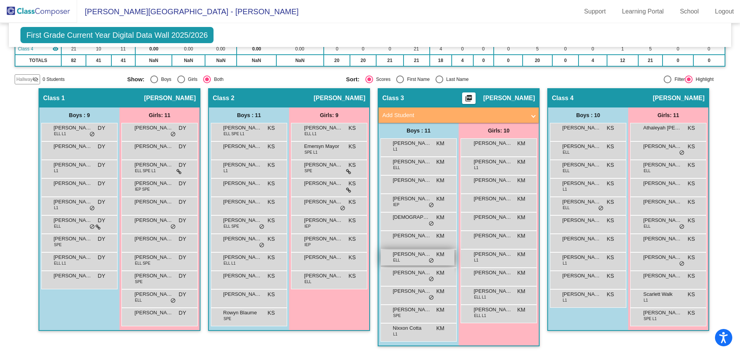
click at [397, 263] on span "ELL" at bounding box center [396, 261] width 7 height 6
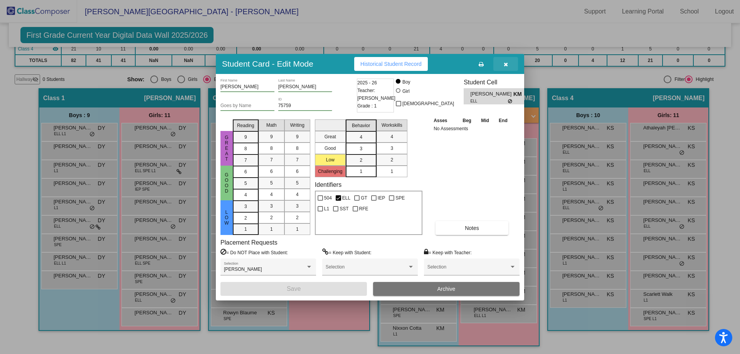
click at [511, 64] on button "button" at bounding box center [506, 64] width 25 height 14
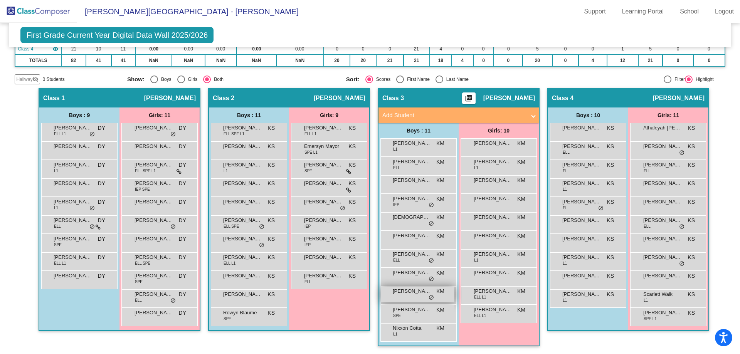
click at [412, 288] on span "Jayden Davis" at bounding box center [412, 292] width 39 height 8
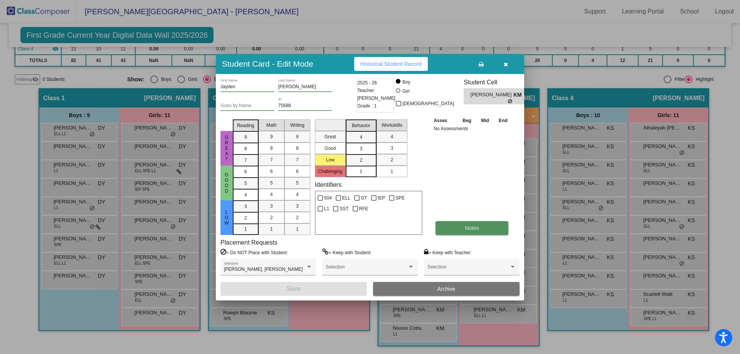
click at [475, 225] on span "Notes" at bounding box center [472, 228] width 14 height 6
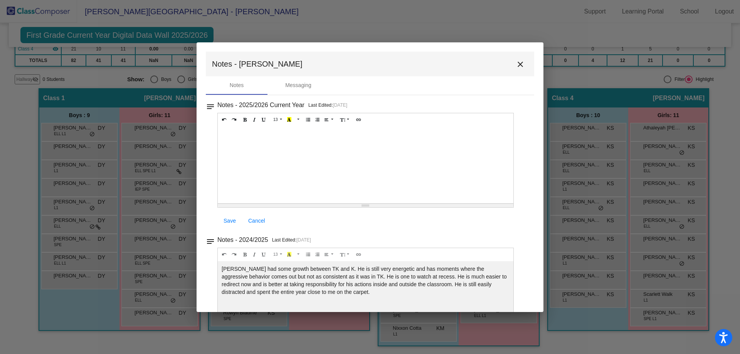
click at [520, 64] on mat-icon "close" at bounding box center [520, 64] width 9 height 9
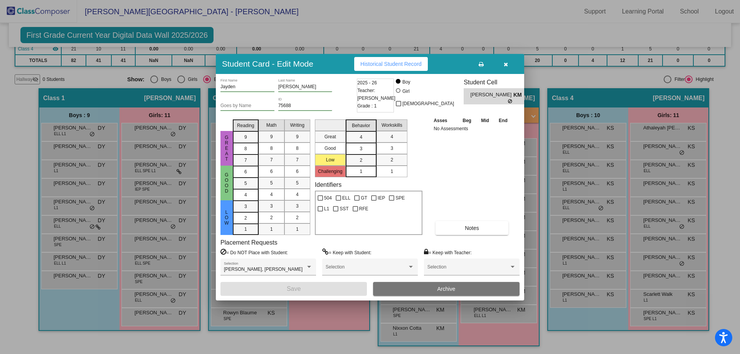
click at [504, 61] on button "button" at bounding box center [506, 64] width 25 height 14
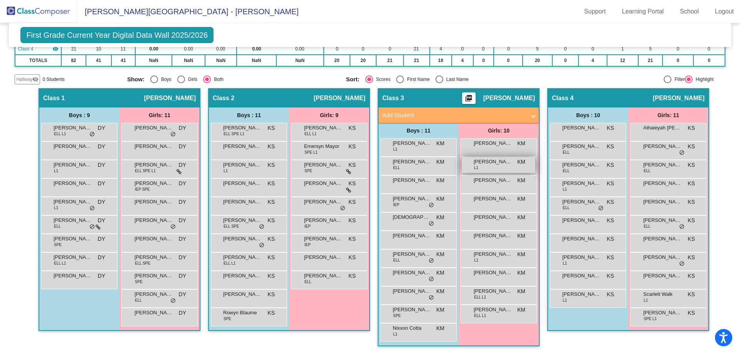
click at [509, 166] on div "Angelula Anjill L1 KM lock do_not_disturb_alt" at bounding box center [499, 165] width 74 height 16
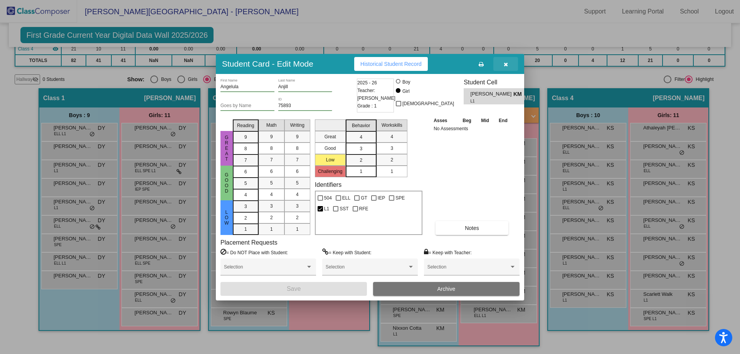
click at [509, 66] on button "button" at bounding box center [506, 64] width 25 height 14
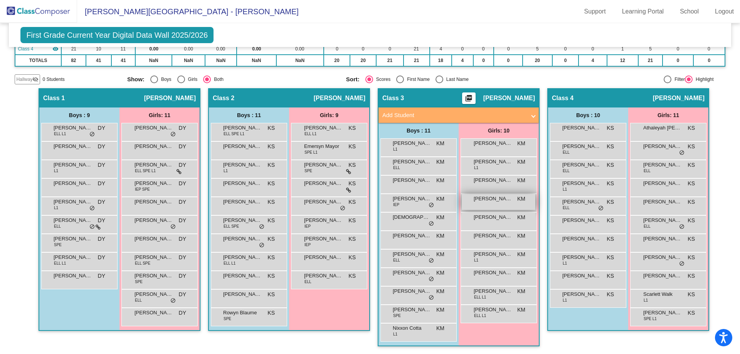
click at [490, 200] on span "Jayleen Sanguino" at bounding box center [493, 199] width 39 height 8
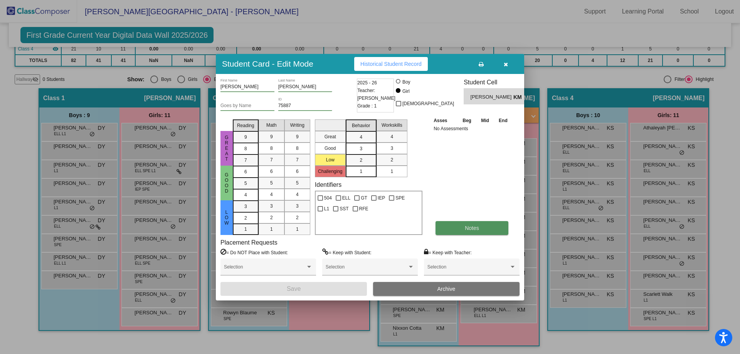
click at [477, 224] on button "Notes" at bounding box center [472, 228] width 73 height 14
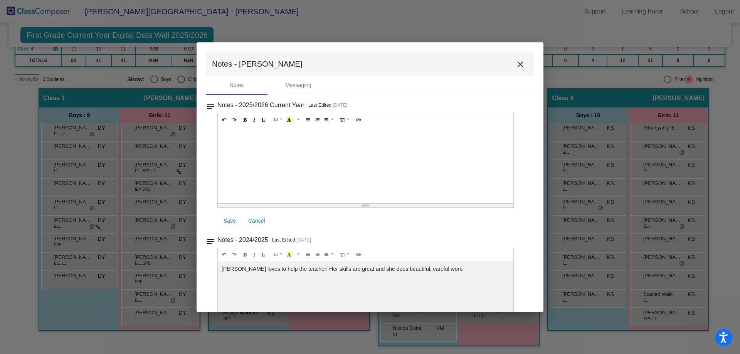
click at [518, 66] on mat-icon "close" at bounding box center [520, 64] width 9 height 9
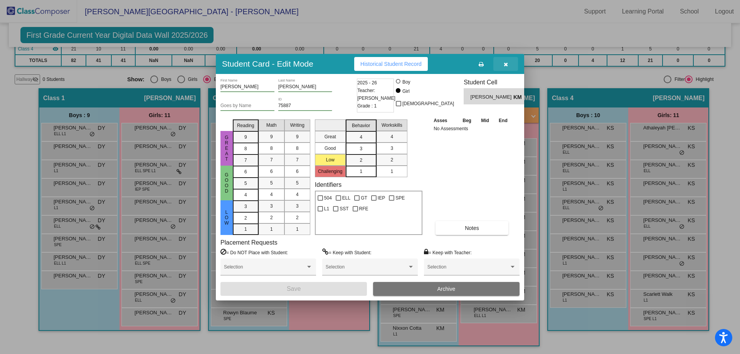
click at [506, 66] on icon "button" at bounding box center [506, 64] width 4 height 5
